Goal: Navigation & Orientation: Find specific page/section

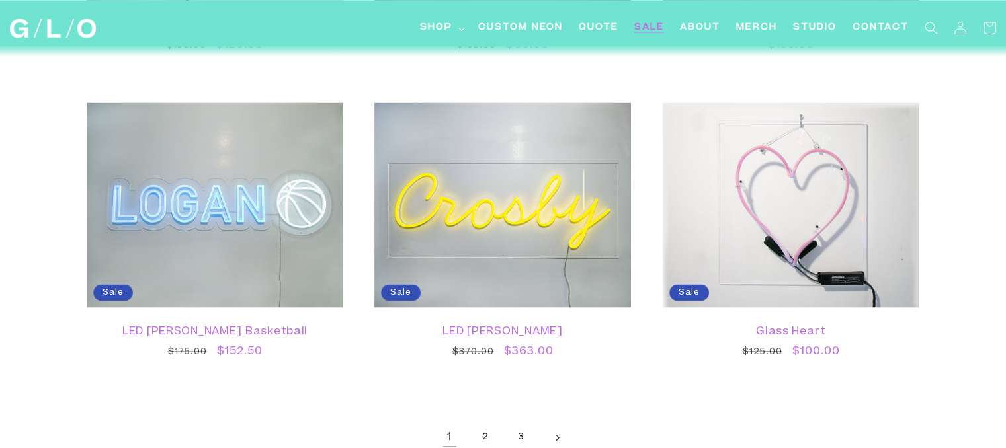
scroll to position [2367, 0]
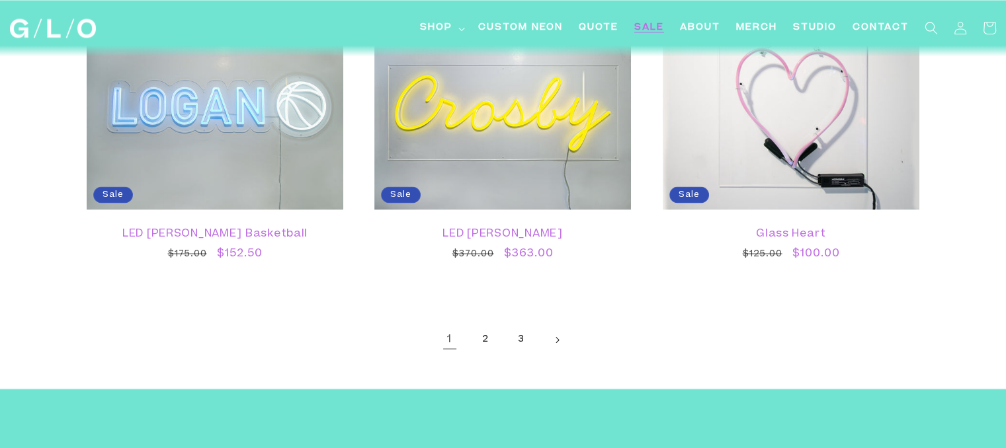
drag, startPoint x: 1014, startPoint y: 44, endPoint x: 1012, endPoint y: 366, distance: 322.1
click at [485, 335] on link "2" at bounding box center [485, 339] width 29 height 29
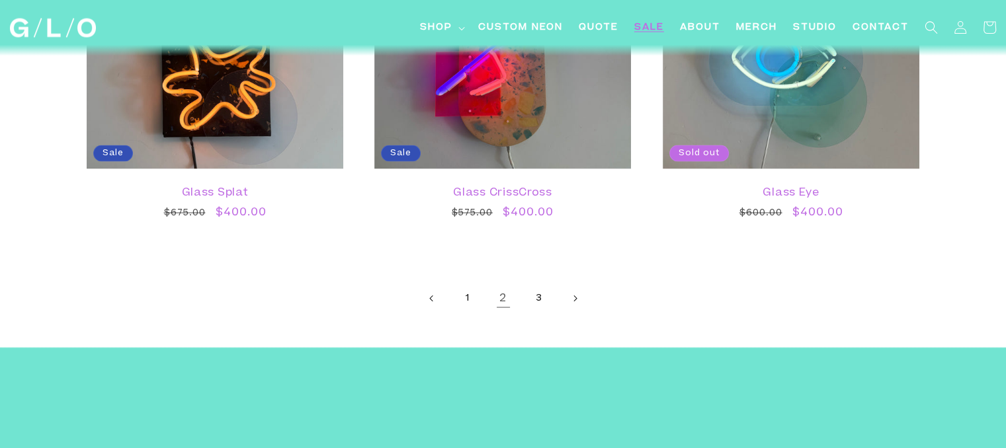
scroll to position [2579, 0]
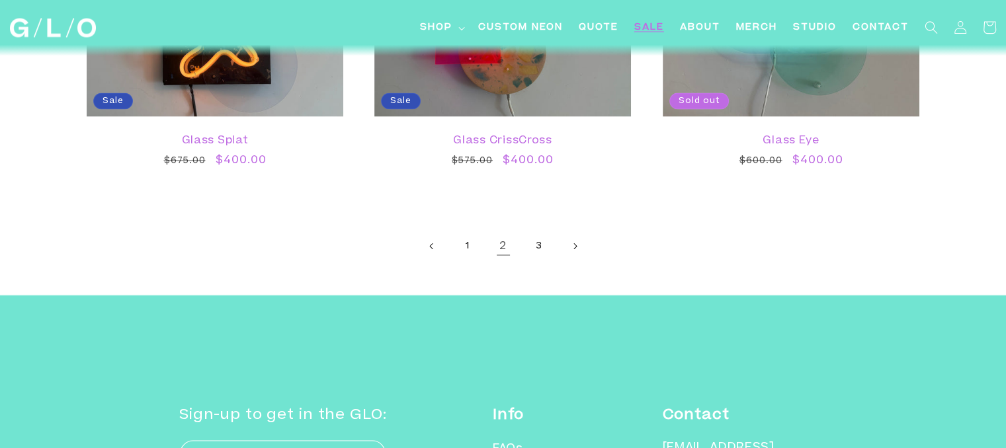
drag, startPoint x: 1009, startPoint y: 47, endPoint x: 1015, endPoint y: 385, distance: 338.0
click at [541, 245] on link "3" at bounding box center [538, 246] width 29 height 29
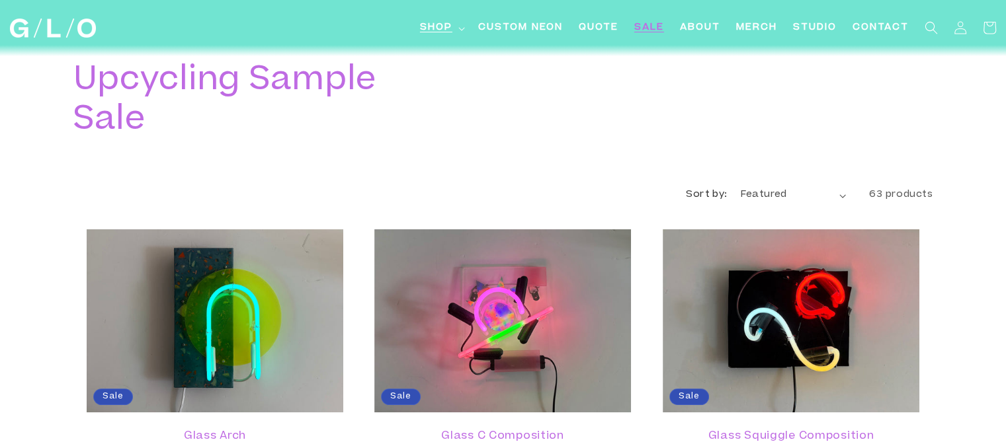
click at [455, 28] on summary "Shop" at bounding box center [441, 28] width 58 height 30
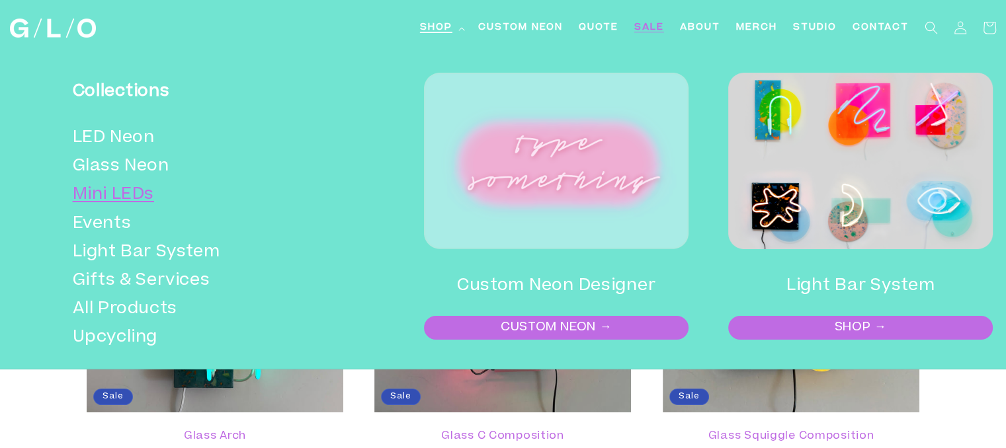
click at [101, 196] on link "Mini LEDs" at bounding box center [206, 195] width 266 height 28
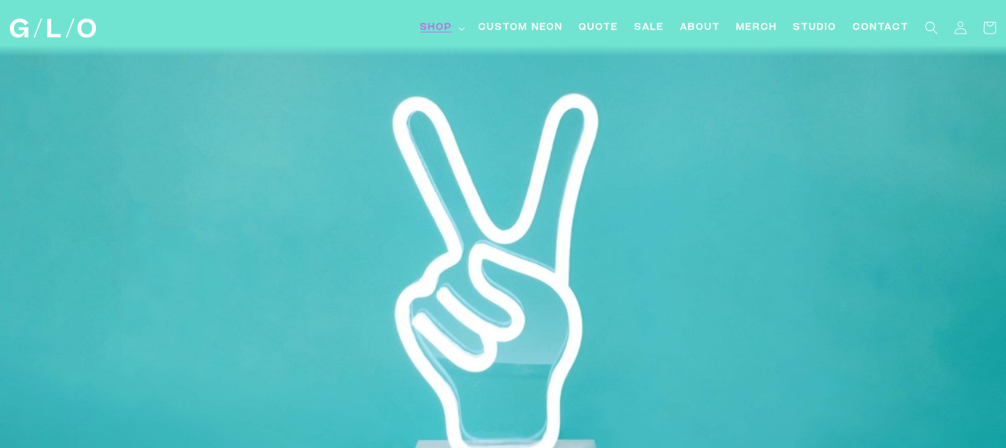
scroll to position [89, 0]
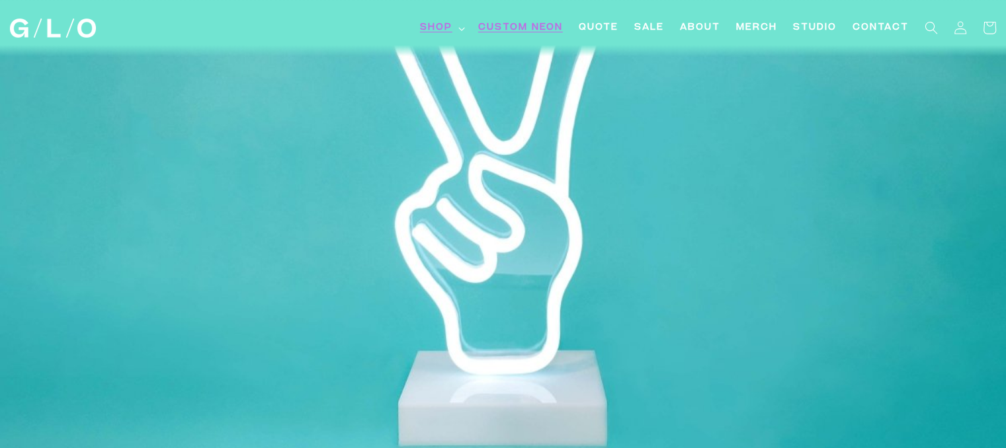
click at [534, 29] on span "Custom Neon" at bounding box center [520, 28] width 85 height 14
